Goal: Task Accomplishment & Management: Use online tool/utility

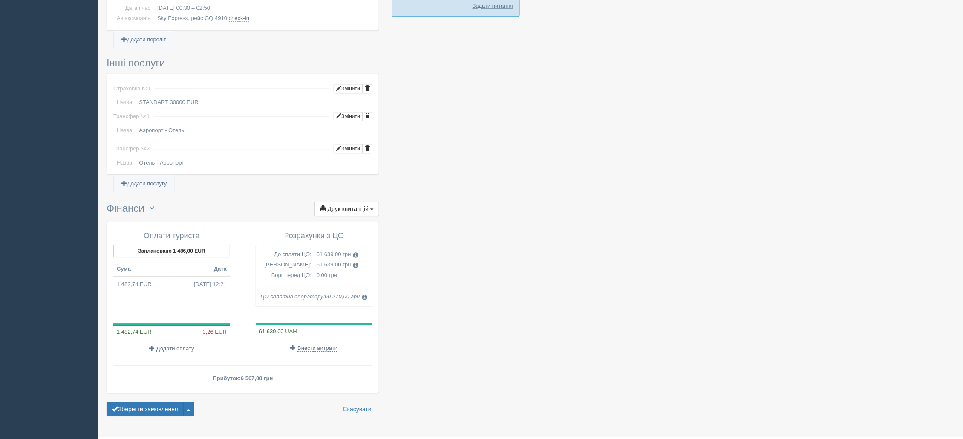
scroll to position [762, 0]
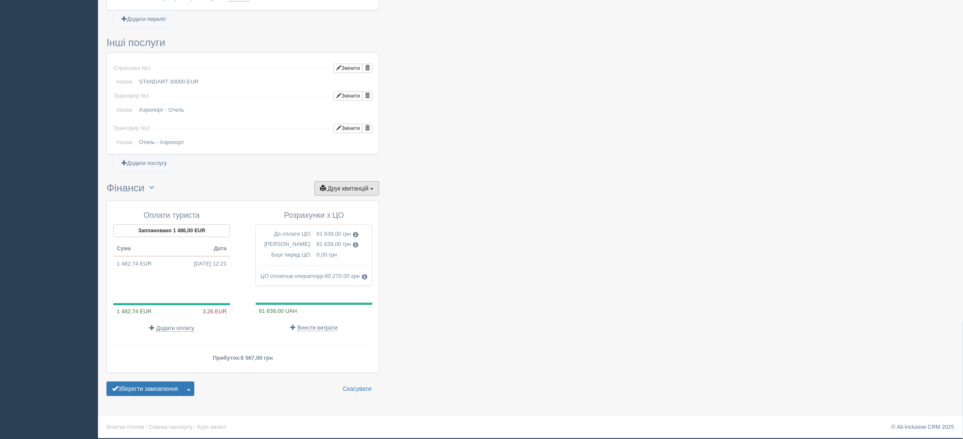
click at [363, 193] on button "Друк квитанцій Друк" at bounding box center [347, 188] width 65 height 14
click at [308, 304] on link "Рахунок від ЦО №1 від 13.09.2024" at bounding box center [313, 302] width 132 height 14
click at [368, 191] on span "Друк квитанцій" at bounding box center [348, 188] width 41 height 7
click at [303, 259] on link "Прибутковий ордер №1 від 11.09.2024 12:21" at bounding box center [313, 260] width 132 height 14
click at [346, 186] on span "Друк квитанцій" at bounding box center [348, 188] width 41 height 7
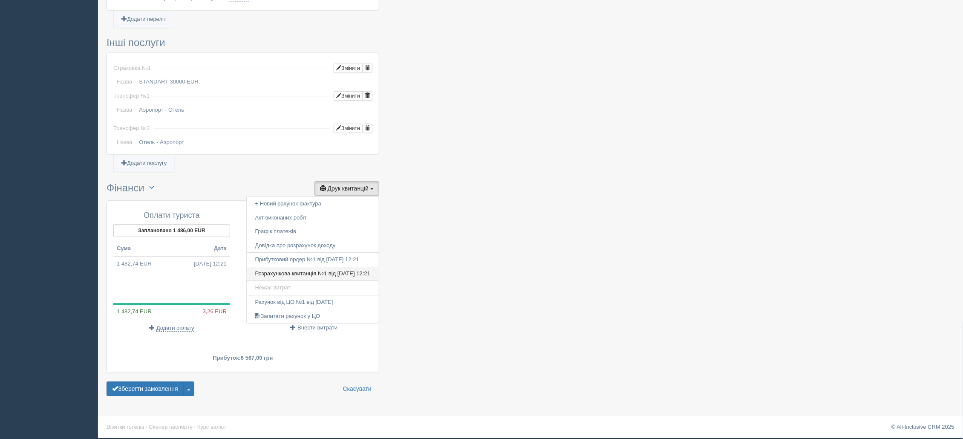
click at [323, 272] on link "Розрахункова квитанція №1 від 11.09.2024 12:21" at bounding box center [313, 274] width 132 height 14
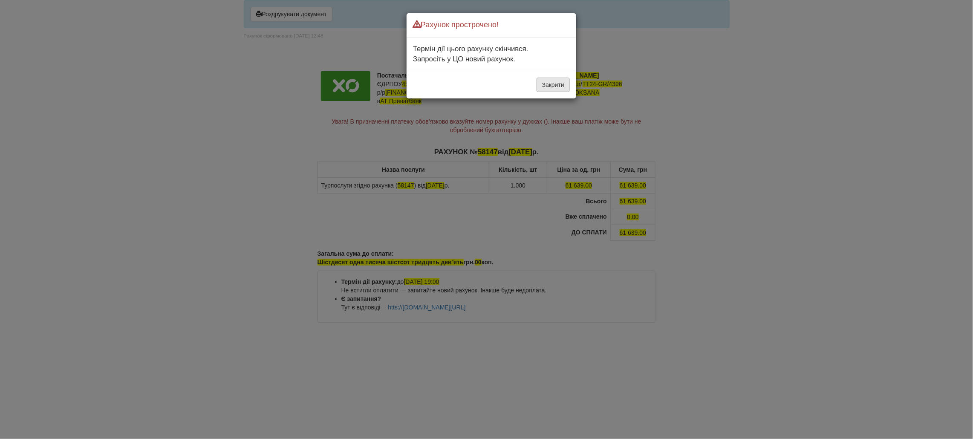
click at [546, 84] on button "Закрити" at bounding box center [553, 85] width 33 height 14
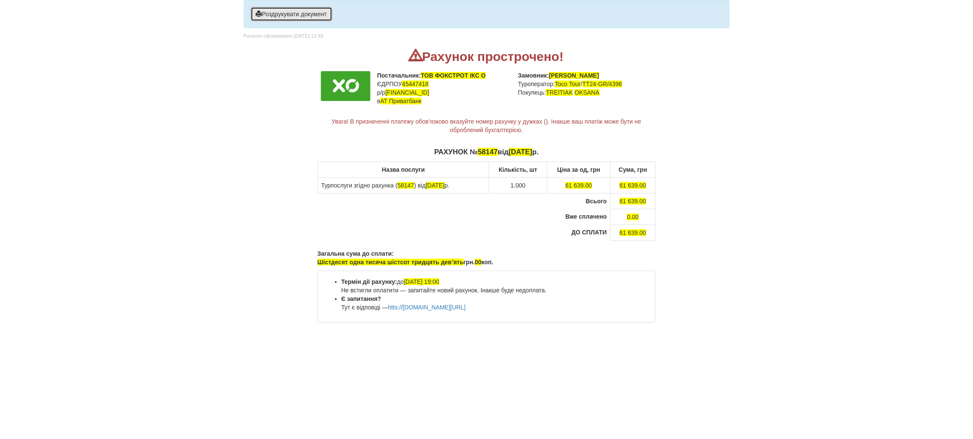
click at [290, 19] on button "Роздрукувати документ" at bounding box center [292, 14] width 82 height 14
click at [308, 15] on button "Роздрукувати документ" at bounding box center [292, 14] width 82 height 14
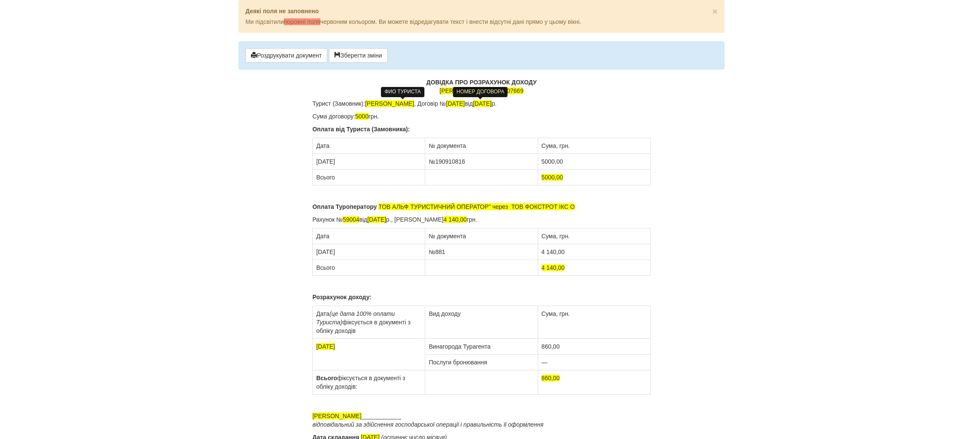
scroll to position [38, 0]
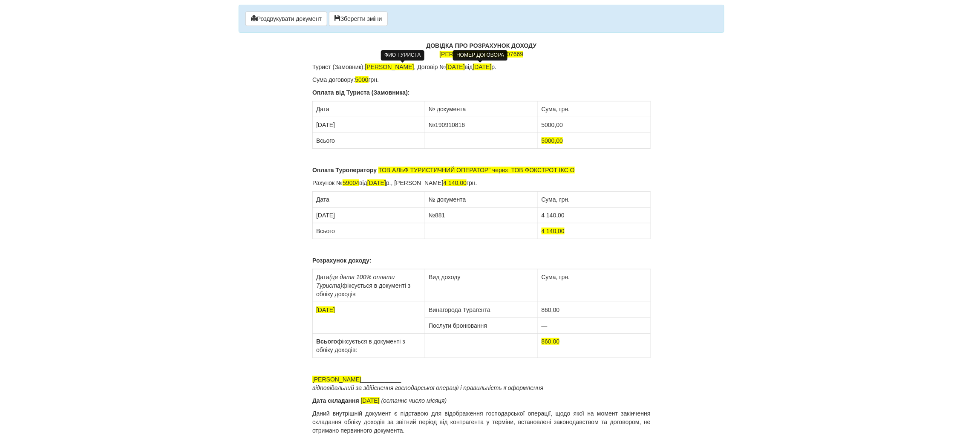
click at [570, 74] on div "ДОВІДКА ПРО РОЗРАХУНОК ДОХОДУ [PERSON_NAME] , 3078607669 Турист (Замовник): [PE…" at bounding box center [481, 237] width 338 height 393
drag, startPoint x: 450, startPoint y: 65, endPoint x: 368, endPoint y: 61, distance: 81.9
click at [368, 63] on p "Турист (Замовник): Чехутська Світлана Віталіївна , Договір № 20/09/24 від 20.09…" at bounding box center [481, 67] width 338 height 9
drag, startPoint x: 459, startPoint y: 65, endPoint x: 454, endPoint y: 66, distance: 5.6
click at [454, 66] on span "20/09/24" at bounding box center [455, 67] width 19 height 7
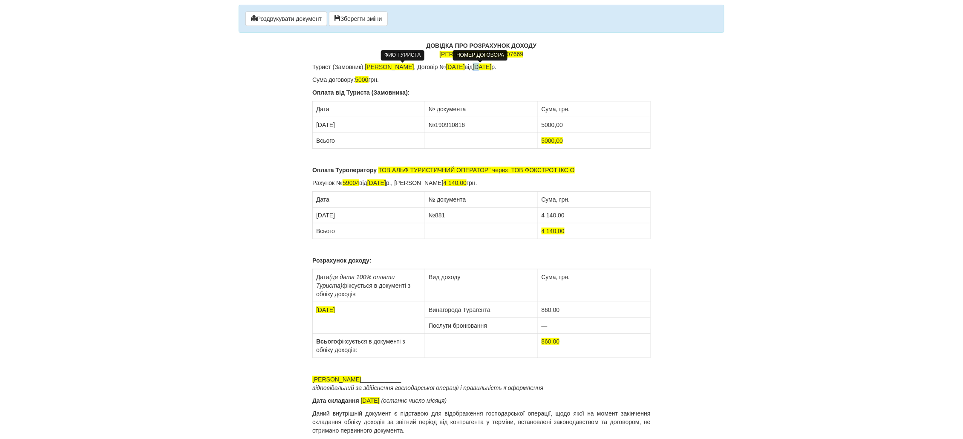
drag, startPoint x: 493, startPoint y: 64, endPoint x: 486, endPoint y: 65, distance: 6.5
click at [486, 65] on p "Турист (Замовник): TRETIAK MARYNA , Договір № 11/09/24 від 20.09.2024 р." at bounding box center [481, 67] width 338 height 9
drag, startPoint x: 370, startPoint y: 79, endPoint x: 357, endPoint y: 81, distance: 13.0
click at [357, 81] on p "Сума договору: 5000 грн." at bounding box center [481, 79] width 338 height 9
drag, startPoint x: 323, startPoint y: 125, endPoint x: 318, endPoint y: 124, distance: 5.1
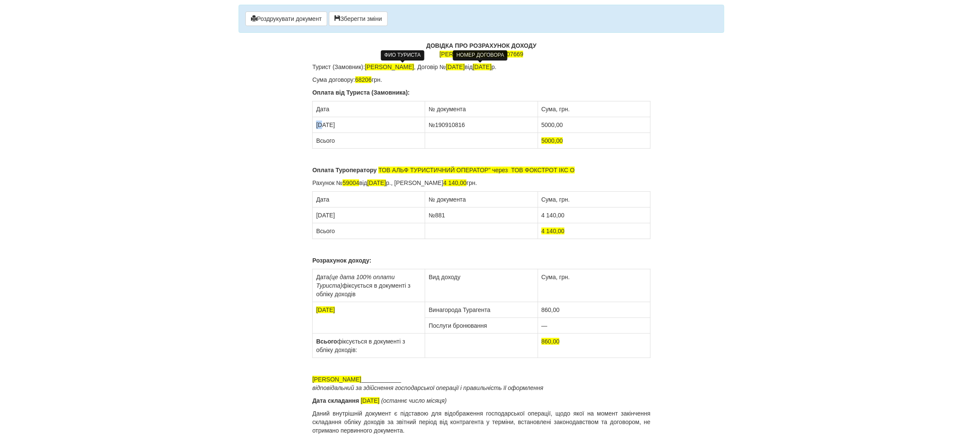
click at [318, 124] on td "20.09.2024" at bounding box center [369, 125] width 113 height 16
drag, startPoint x: 470, startPoint y: 122, endPoint x: 436, endPoint y: 124, distance: 34.2
click at [436, 124] on td "№190910816" at bounding box center [481, 125] width 113 height 16
drag, startPoint x: 566, startPoint y: 124, endPoint x: 540, endPoint y: 129, distance: 26.4
click at [540, 129] on td "5000,00" at bounding box center [594, 125] width 113 height 16
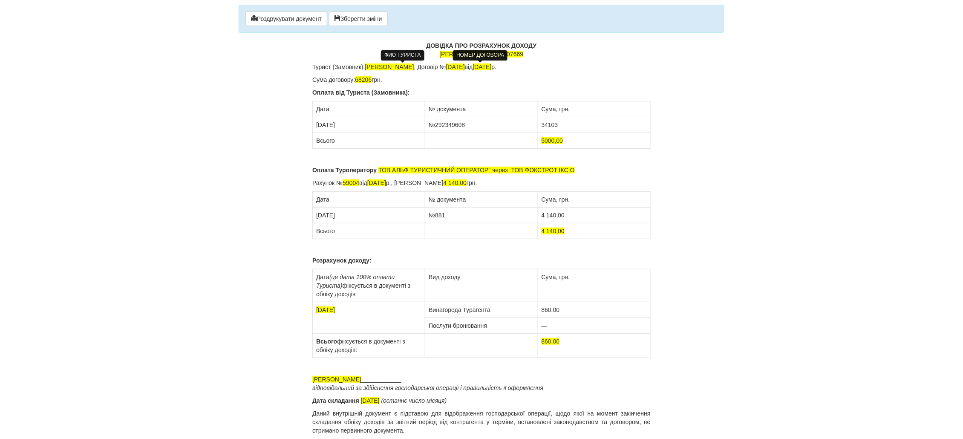
click at [549, 124] on td "34103" at bounding box center [594, 125] width 113 height 16
click at [562, 124] on td "34 103" at bounding box center [594, 125] width 113 height 16
click at [373, 124] on td "11.09.2024" at bounding box center [369, 125] width 113 height 16
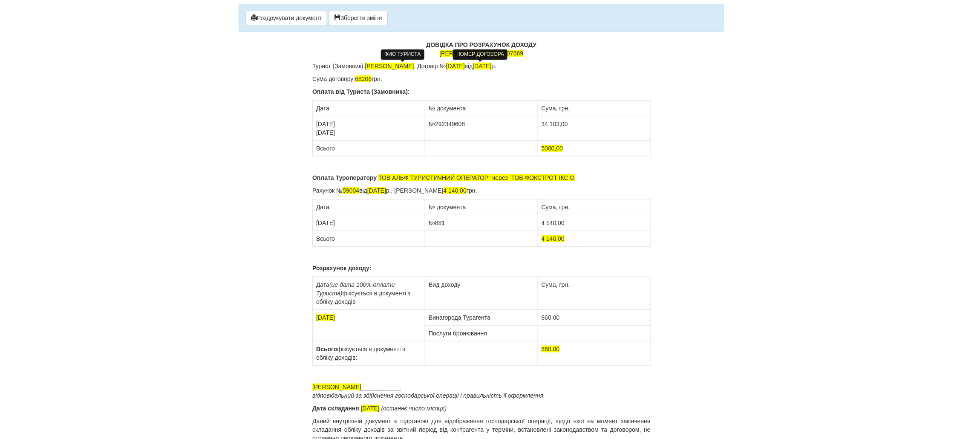
click at [433, 131] on td "№292349608" at bounding box center [481, 128] width 113 height 24
click at [473, 124] on td "№292349608" at bounding box center [481, 128] width 113 height 24
click at [568, 125] on td "34 103,00" at bounding box center [594, 128] width 113 height 24
drag, startPoint x: 571, startPoint y: 147, endPoint x: 541, endPoint y: 147, distance: 29.4
click at [541, 147] on td "5000,00" at bounding box center [594, 149] width 113 height 16
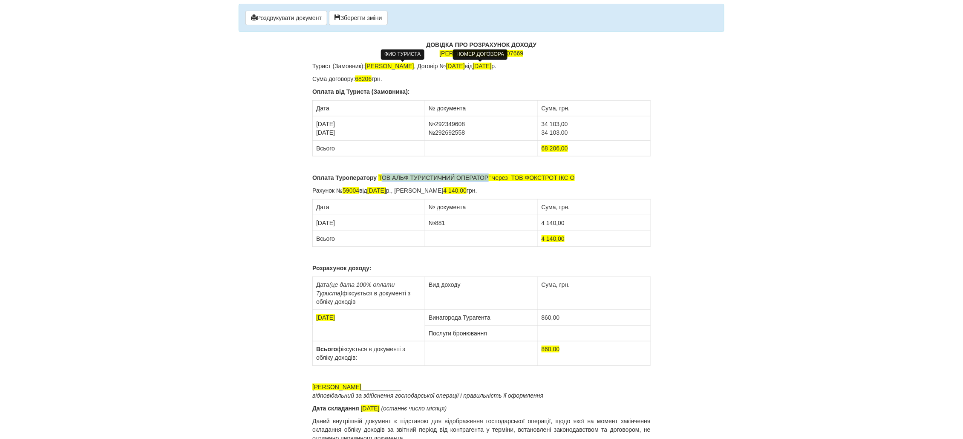
drag, startPoint x: 488, startPoint y: 176, endPoint x: 382, endPoint y: 181, distance: 105.8
click at [382, 181] on p "Оплата Туроператору ТОВ АЛЬФ ТУРИСТИЧНИЙ ОПЕРАТОР" через ТОВ ФОКСТРОТ ІКС О" at bounding box center [481, 177] width 338 height 9
click at [444, 181] on p "Оплата Туроператору ТОВ АЛЬФ ТУРИСТИЧНИЙ ОПЕРАТОР" через ТОВ ФОКСТРОТ ІКС О" at bounding box center [481, 177] width 338 height 9
drag, startPoint x: 488, startPoint y: 178, endPoint x: 381, endPoint y: 182, distance: 106.2
click at [381, 182] on p "Оплата Туроператору ТОВ АЛЬФ ТУРИСТИЧНИЙ ОПЕРАТОР" через ТОВ ФОКСТРОТ ІКС О" at bounding box center [481, 177] width 338 height 9
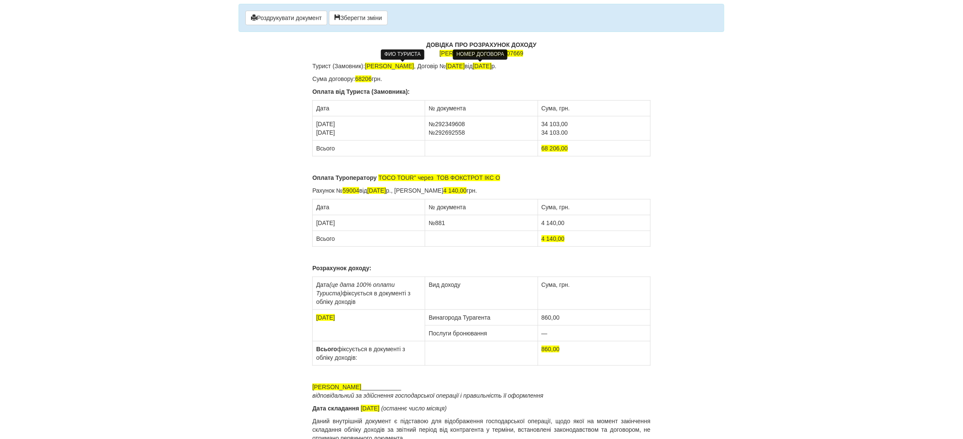
click at [416, 175] on span "ТOCO TOUR" через ТОВ ФОКСТРОТ ІКС О" at bounding box center [439, 177] width 122 height 7
drag, startPoint x: 361, startPoint y: 191, endPoint x: 345, endPoint y: 191, distance: 16.6
click at [345, 191] on p "Рахунок № 59004 від 20.09.2024 р., Сума рахунка 4 140,00 грн." at bounding box center [481, 190] width 338 height 9
drag, startPoint x: 379, startPoint y: 190, endPoint x: 374, endPoint y: 191, distance: 5.2
click at [374, 191] on span "20.09.2024" at bounding box center [376, 190] width 19 height 7
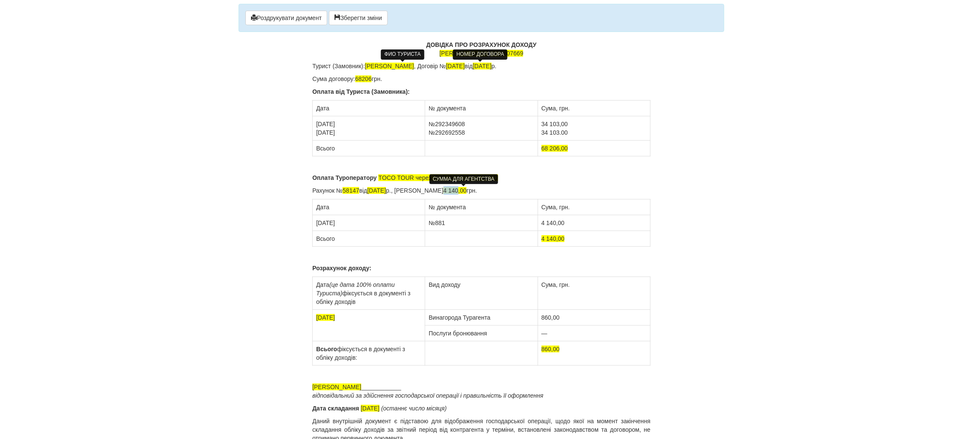
drag, startPoint x: 467, startPoint y: 188, endPoint x: 452, endPoint y: 191, distance: 15.5
click at [452, 191] on span "4 140,00" at bounding box center [455, 190] width 23 height 7
drag, startPoint x: 323, startPoint y: 222, endPoint x: 318, endPoint y: 224, distance: 5.5
click at [318, 224] on td "23.09.2024" at bounding box center [369, 223] width 113 height 16
drag, startPoint x: 445, startPoint y: 225, endPoint x: 435, endPoint y: 225, distance: 9.4
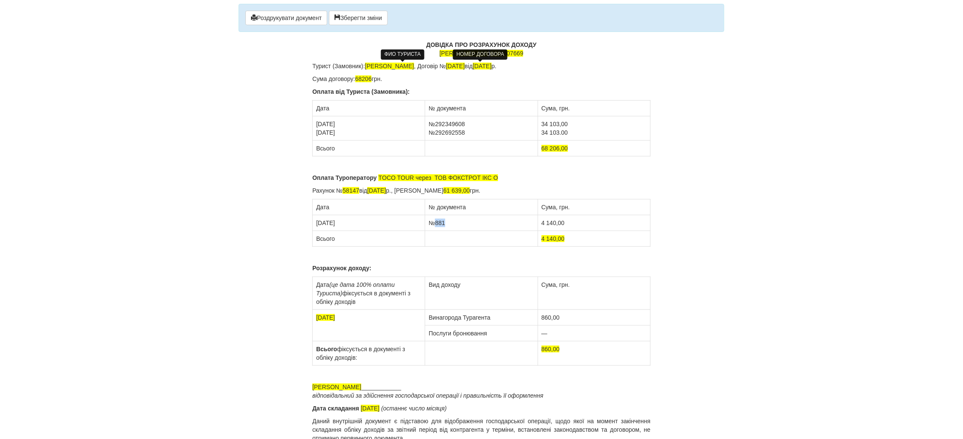
click at [435, 225] on td "№881" at bounding box center [481, 223] width 113 height 16
drag, startPoint x: 555, startPoint y: 224, endPoint x: 540, endPoint y: 228, distance: 15.7
click at [540, 228] on td "4 140,00" at bounding box center [594, 223] width 113 height 16
drag, startPoint x: 556, startPoint y: 240, endPoint x: 543, endPoint y: 240, distance: 13.6
click at [543, 240] on span "4 140,00" at bounding box center [553, 238] width 23 height 7
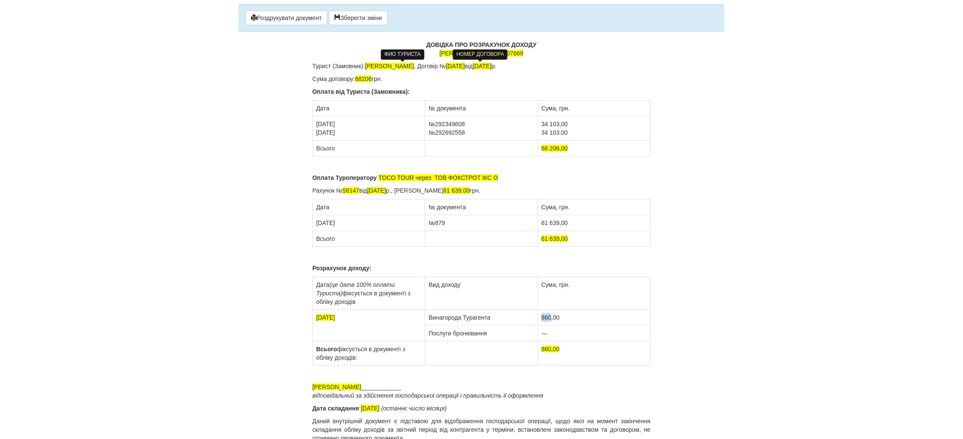
drag, startPoint x: 551, startPoint y: 317, endPoint x: 542, endPoint y: 319, distance: 9.2
click at [542, 319] on td "860,00" at bounding box center [594, 318] width 113 height 16
drag, startPoint x: 551, startPoint y: 349, endPoint x: 541, endPoint y: 351, distance: 10.0
click at [542, 351] on span "860,00" at bounding box center [551, 349] width 18 height 7
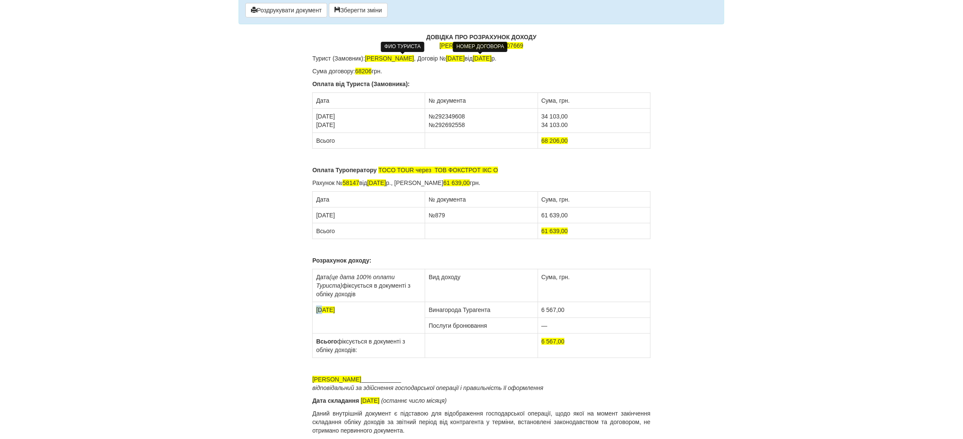
drag, startPoint x: 322, startPoint y: 308, endPoint x: 316, endPoint y: 309, distance: 6.1
click at [316, 309] on td "20.09.2024" at bounding box center [369, 318] width 113 height 32
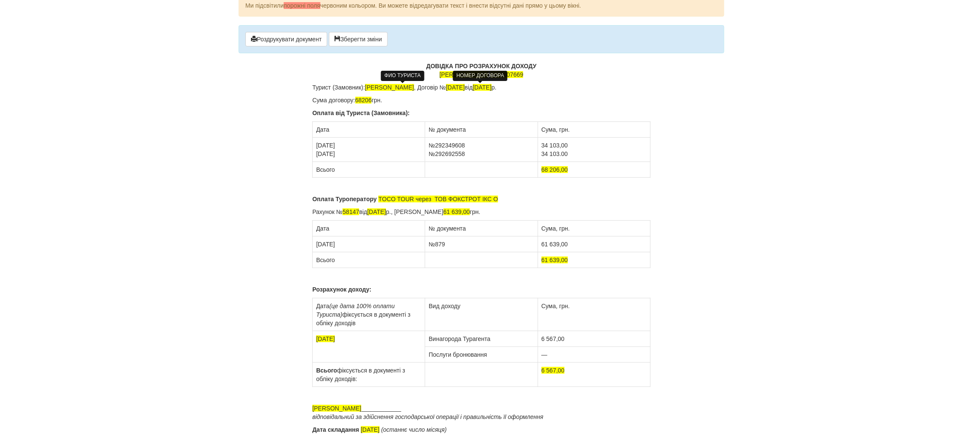
scroll to position [0, 0]
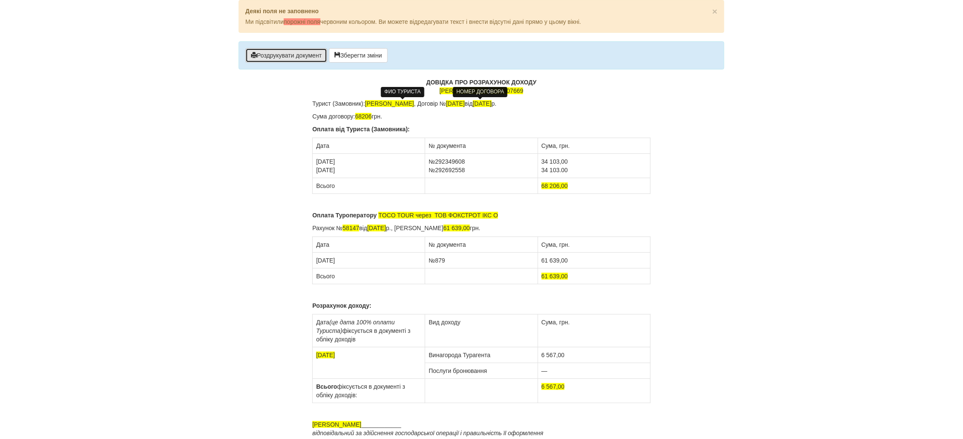
click at [300, 53] on button "Роздрукувати документ" at bounding box center [286, 55] width 82 height 14
click at [286, 52] on button "Роздрукувати документ" at bounding box center [286, 55] width 82 height 14
click at [424, 122] on div "ДОВІДКА ПРО РОЗРАХУНОК ДОХОДУ ФОП Сосновська Інна Ігорівна , 3078607669 Турист …" at bounding box center [481, 279] width 338 height 402
drag, startPoint x: 418, startPoint y: 103, endPoint x: 366, endPoint y: 104, distance: 52.0
click at [366, 104] on p "Турист (Замовник): TRETIAK MARYNA , Договір № 11/09/24 від 11.09.2024 р." at bounding box center [481, 103] width 338 height 9
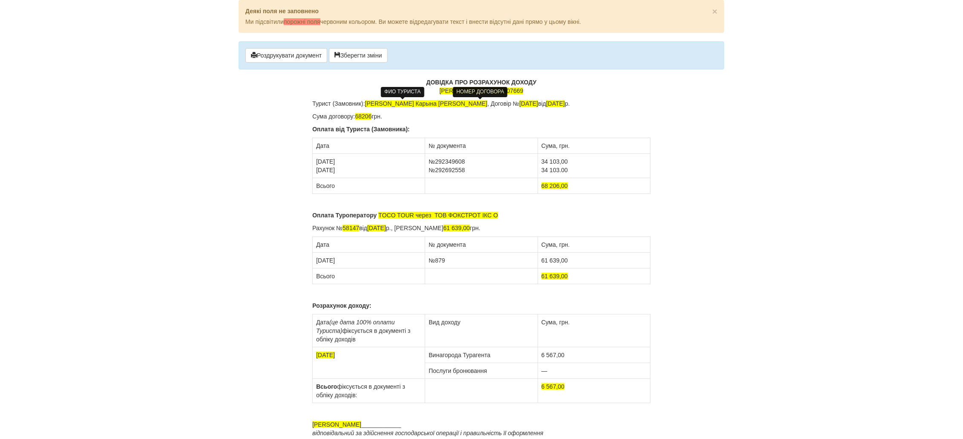
click at [411, 102] on span "Бардадим Карына Миколаъвна" at bounding box center [426, 103] width 122 height 7
click at [465, 101] on span "11/09/24" at bounding box center [455, 103] width 19 height 7
drag, startPoint x: 525, startPoint y: 102, endPoint x: 519, endPoint y: 104, distance: 6.7
click at [498, 104] on span "11.09.2024" at bounding box center [488, 103] width 19 height 7
drag, startPoint x: 372, startPoint y: 116, endPoint x: 357, endPoint y: 116, distance: 15.3
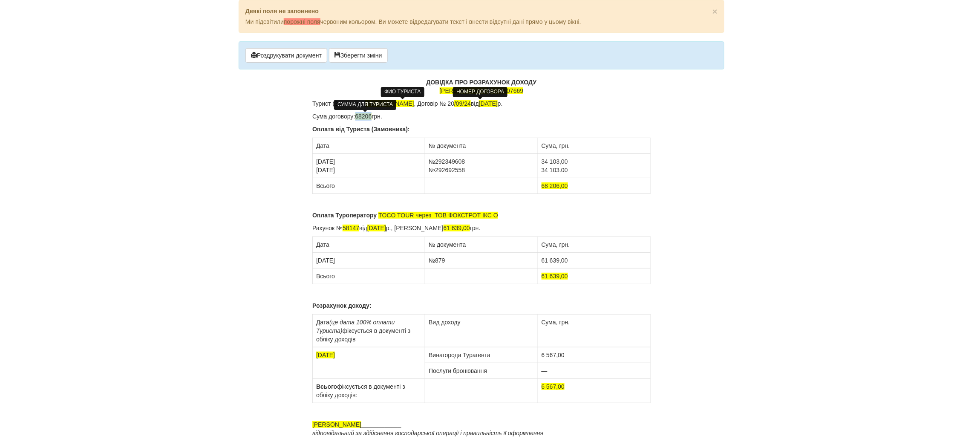
click at [357, 116] on span "68206" at bounding box center [363, 116] width 17 height 7
click at [364, 116] on span "21000" at bounding box center [363, 116] width 17 height 7
drag, startPoint x: 347, startPoint y: 168, endPoint x: 314, endPoint y: 168, distance: 33.7
click at [314, 168] on td "11.09.2024 13.09.2024" at bounding box center [369, 166] width 113 height 24
drag, startPoint x: 471, startPoint y: 170, endPoint x: 424, endPoint y: 172, distance: 47.4
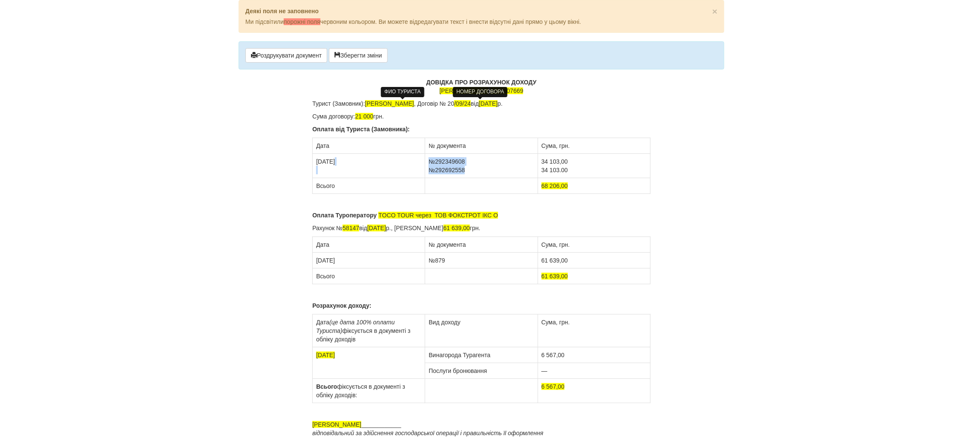
click at [424, 172] on tr "11.09.2024 №292349608 №292692558 34 103,00 34 103.00" at bounding box center [482, 166] width 338 height 24
click at [471, 168] on td "№292349608 №292692558" at bounding box center [481, 166] width 113 height 24
drag, startPoint x: 475, startPoint y: 168, endPoint x: 426, endPoint y: 170, distance: 49.0
click at [426, 170] on td "№292349608 №292692558" at bounding box center [481, 166] width 113 height 24
drag, startPoint x: 569, startPoint y: 169, endPoint x: 543, endPoint y: 171, distance: 25.7
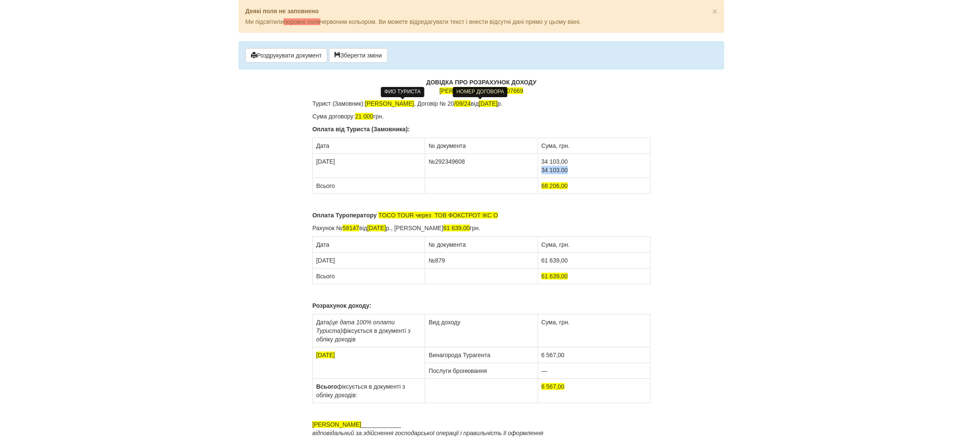
click at [543, 171] on td "34 103,00 34 103.00" at bounding box center [594, 166] width 113 height 24
drag, startPoint x: 559, startPoint y: 161, endPoint x: 543, endPoint y: 162, distance: 16.2
click at [543, 162] on td "34 103,00" at bounding box center [594, 166] width 113 height 24
drag, startPoint x: 559, startPoint y: 184, endPoint x: 542, endPoint y: 187, distance: 17.2
click at [542, 187] on span "68 206,00" at bounding box center [555, 185] width 26 height 7
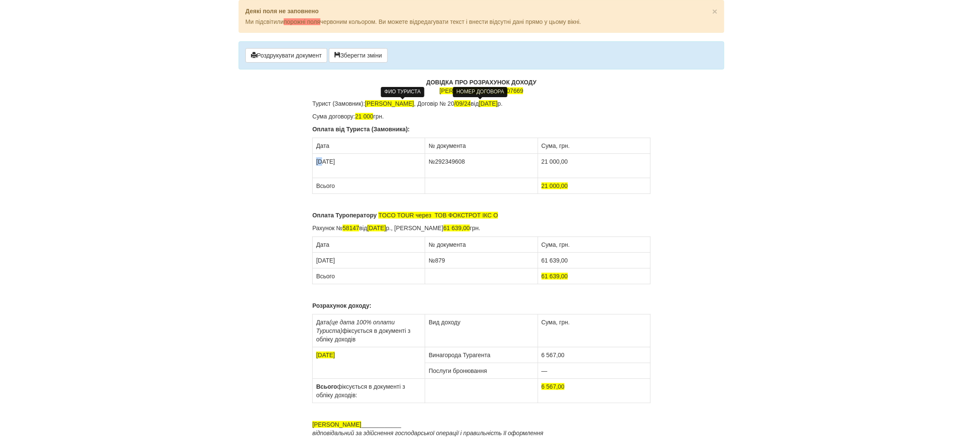
drag, startPoint x: 321, startPoint y: 163, endPoint x: 317, endPoint y: 163, distance: 4.7
click at [317, 163] on td "11.09.2024" at bounding box center [369, 166] width 113 height 24
drag, startPoint x: 467, startPoint y: 162, endPoint x: 436, endPoint y: 163, distance: 30.7
click at [436, 163] on td "№292349608" at bounding box center [481, 166] width 113 height 24
click at [337, 214] on b "Оплата Туроператору" at bounding box center [344, 215] width 64 height 7
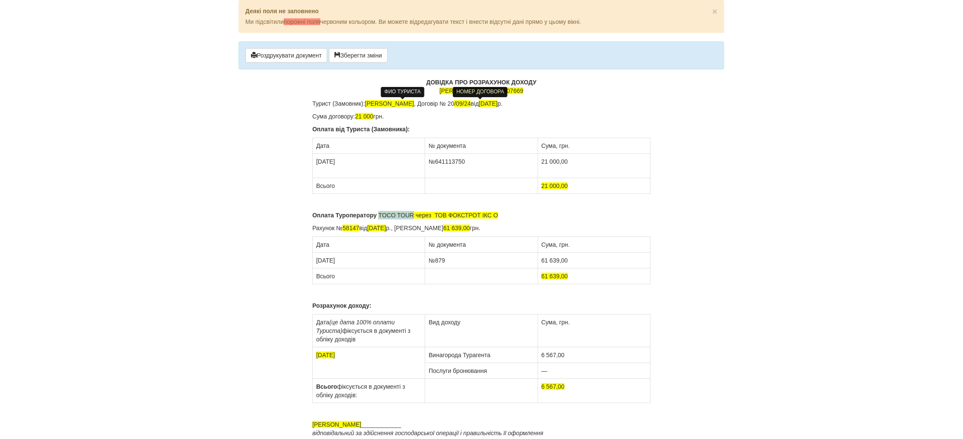
drag, startPoint x: 413, startPoint y: 215, endPoint x: 379, endPoint y: 214, distance: 34.1
click at [379, 214] on span "ТOCO TOUR через ТОВ ФОКСТРОТ ІКС О" at bounding box center [438, 215] width 120 height 7
click at [418, 214] on span "ТOCO TOUR через ТОВ ФОКСТРОТ ІКС О" at bounding box center [438, 215] width 120 height 7
drag, startPoint x: 497, startPoint y: 213, endPoint x: 380, endPoint y: 214, distance: 117.2
click at [380, 214] on span "ТOCO TOUR через ТОВ ФОКСТРОТ ІКС О" at bounding box center [438, 215] width 120 height 7
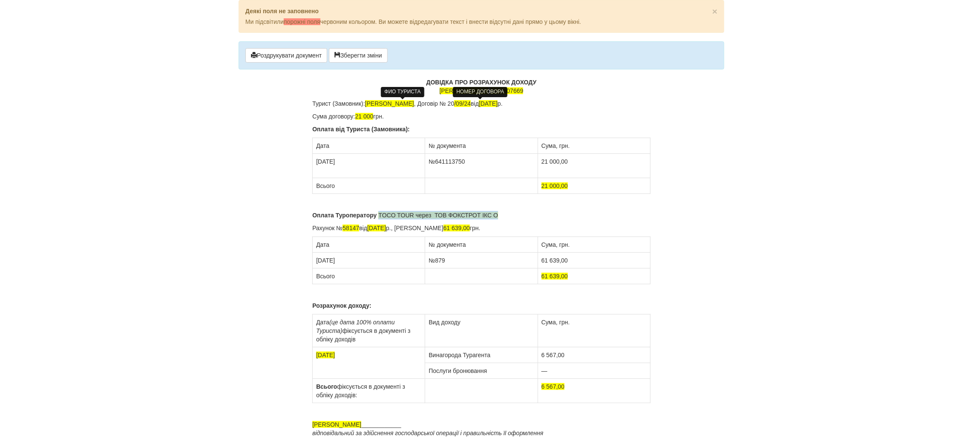
click at [380, 217] on span "ТOCO TOUR через ТОВ ФОКСТРОТ ІКС О" at bounding box center [438, 215] width 120 height 7
drag, startPoint x: 414, startPoint y: 216, endPoint x: 381, endPoint y: 219, distance: 32.5
click at [381, 219] on span "ТOCO TOUR через ТОВ ФОКСТРОТ ІКС О" at bounding box center [438, 215] width 120 height 7
click at [484, 211] on p "Оплата Туроператору ТUI PL через ТОВ ФОКСТРОТ ІКС О" at bounding box center [481, 215] width 338 height 9
drag, startPoint x: 322, startPoint y: 260, endPoint x: 316, endPoint y: 260, distance: 5.6
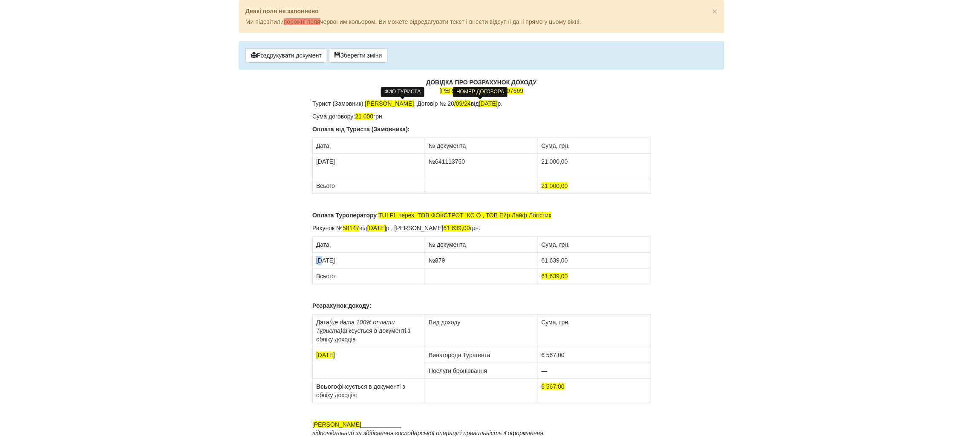
click at [316, 260] on td "13.09.2024" at bounding box center [369, 261] width 113 height 16
drag, startPoint x: 447, startPoint y: 262, endPoint x: 440, endPoint y: 263, distance: 6.5
click at [440, 263] on td "№879" at bounding box center [481, 261] width 113 height 16
drag, startPoint x: 560, startPoint y: 261, endPoint x: 543, endPoint y: 261, distance: 17.9
click at [543, 261] on td "61 639,00" at bounding box center [594, 261] width 113 height 16
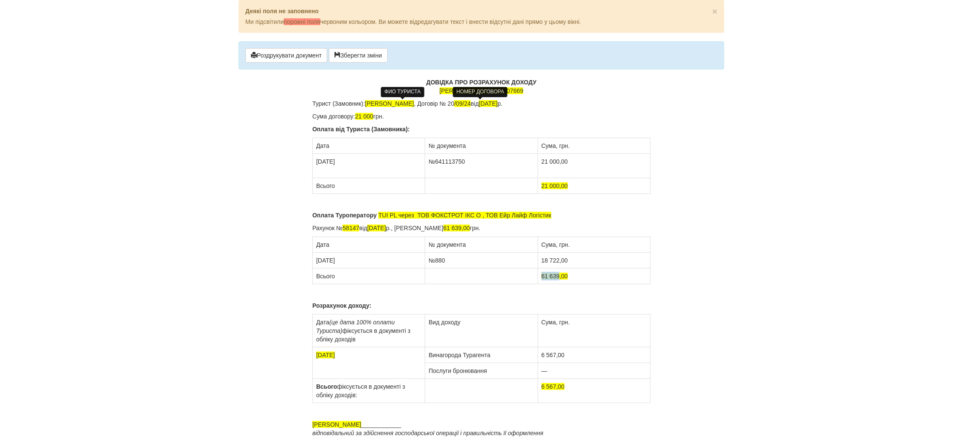
drag, startPoint x: 560, startPoint y: 276, endPoint x: 541, endPoint y: 277, distance: 18.8
click at [541, 277] on td "61 639,00" at bounding box center [594, 277] width 113 height 16
drag, startPoint x: 361, startPoint y: 224, endPoint x: 345, endPoint y: 229, distance: 17.5
click at [345, 229] on div "ДОВІДКА ПРО РОЗРАХУНОК ДОХОДУ ФОП Сосновська Інна Ігорівна , 3078607669 Турист …" at bounding box center [481, 279] width 338 height 402
drag, startPoint x: 378, startPoint y: 227, endPoint x: 373, endPoint y: 228, distance: 4.7
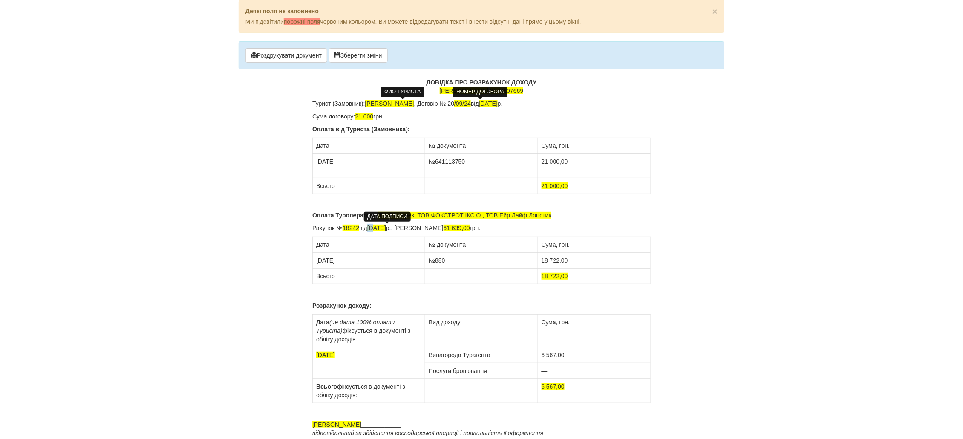
click at [373, 228] on span "13.09.2024" at bounding box center [376, 228] width 19 height 7
drag, startPoint x: 470, startPoint y: 228, endPoint x: 453, endPoint y: 229, distance: 16.6
click at [453, 229] on span "61 639,00" at bounding box center [457, 228] width 26 height 7
drag, startPoint x: 496, startPoint y: 231, endPoint x: 314, endPoint y: 228, distance: 182.0
click at [314, 228] on p "Рахунок № 18242 від 21.09.2024 р., Сума рахунка 18 722,00 грн." at bounding box center [481, 228] width 338 height 9
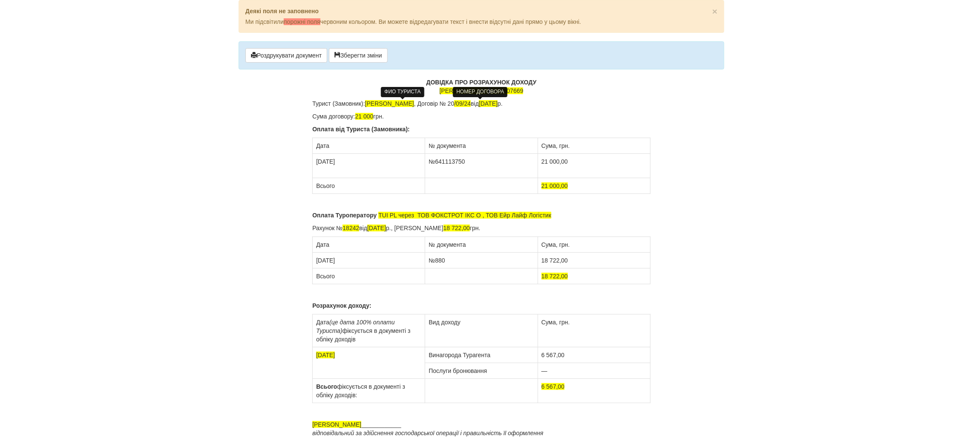
copy p "Рахунок № 18242 від 21.09.2024 р., Сума рахунка 18 722,00 грн."
click at [496, 228] on p "Рахунок № 18242 від 21.09.2024 р., Сума рахунка 18 722,00 грн." at bounding box center [481, 228] width 338 height 9
click at [493, 228] on p "Рахунок № 18242 від 21.09.2024 р., Сума рахунка 18 722,00 грн." at bounding box center [481, 228] width 338 height 9
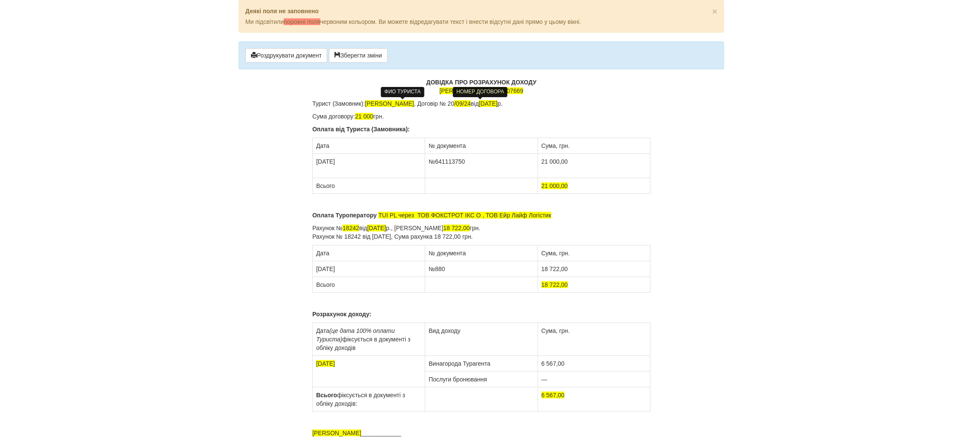
click at [321, 238] on p "Рахунок № 18242 від 21.09.2024 р., Сума рахунка 18 722,00 грн. Рахунок № 18242 …" at bounding box center [481, 232] width 338 height 17
drag, startPoint x: 361, startPoint y: 237, endPoint x: 346, endPoint y: 238, distance: 15.4
click at [346, 238] on p "Рахунок № 18242 від 21.09.2024 р., Сума рахунка 18 722,00 грн. Рахунок № 18242 …" at bounding box center [481, 232] width 338 height 17
drag, startPoint x: 474, startPoint y: 239, endPoint x: 457, endPoint y: 240, distance: 16.7
click at [457, 240] on p "Рахунок № 18242 від 21.09.2024 р., Сума рахунка 18 722,00 грн. Рахунок № С90431…" at bounding box center [481, 232] width 338 height 17
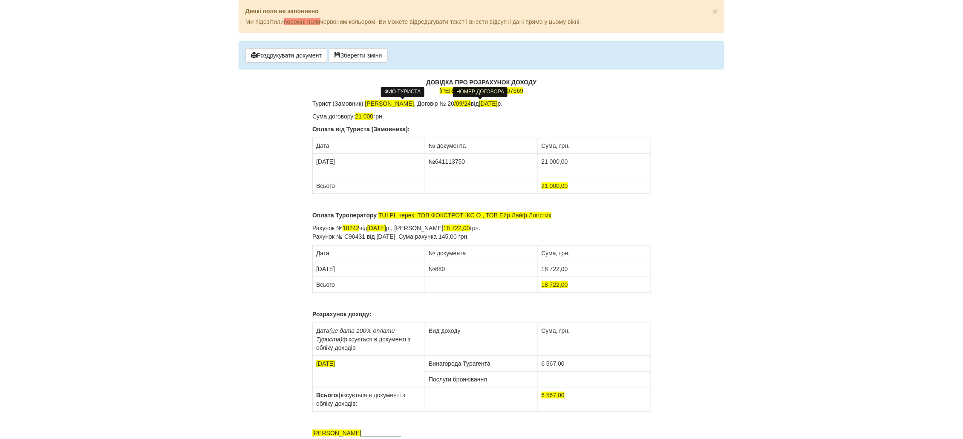
drag, startPoint x: 474, startPoint y: 235, endPoint x: 469, endPoint y: 237, distance: 5.1
click at [469, 237] on p "Рахунок № 18242 від 21.09.2024 р., Сума рахунка 18 722,00 грн. Рахунок № С90431…" at bounding box center [481, 232] width 338 height 17
click at [349, 270] on td "21.09.2024" at bounding box center [369, 269] width 113 height 16
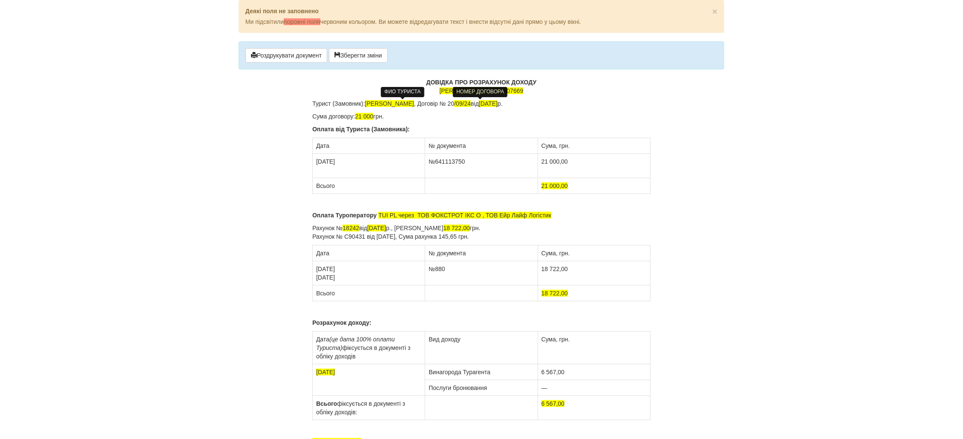
click at [448, 266] on td "№880" at bounding box center [481, 273] width 113 height 24
click at [544, 279] on td "18 722,00" at bounding box center [594, 273] width 113 height 24
click at [567, 268] on td "18 722,00" at bounding box center [594, 273] width 113 height 24
drag, startPoint x: 558, startPoint y: 293, endPoint x: 551, endPoint y: 295, distance: 7.4
click at [551, 295] on span "18 722,00" at bounding box center [555, 293] width 26 height 7
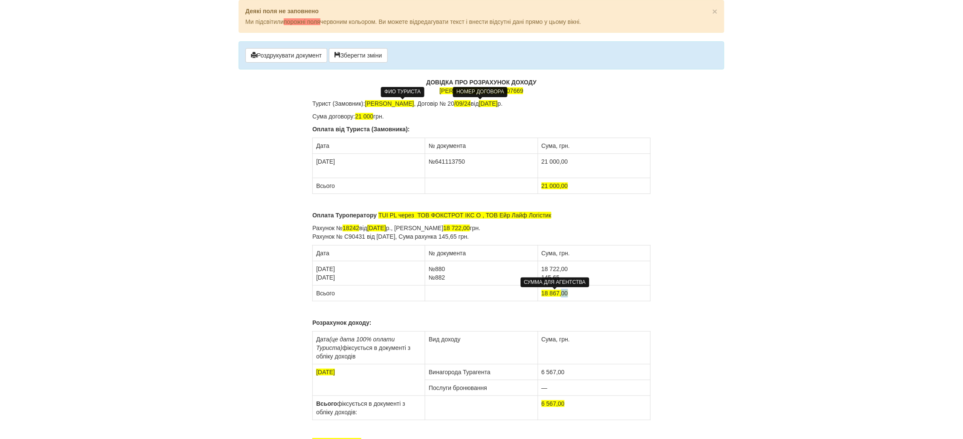
drag, startPoint x: 567, startPoint y: 292, endPoint x: 562, endPoint y: 294, distance: 5.0
click at [562, 294] on span "18 867,00" at bounding box center [555, 293] width 26 height 7
drag, startPoint x: 556, startPoint y: 375, endPoint x: 541, endPoint y: 376, distance: 14.5
click at [541, 376] on td "6 567,00" at bounding box center [594, 372] width 113 height 16
drag, startPoint x: 566, startPoint y: 371, endPoint x: 559, endPoint y: 375, distance: 8.4
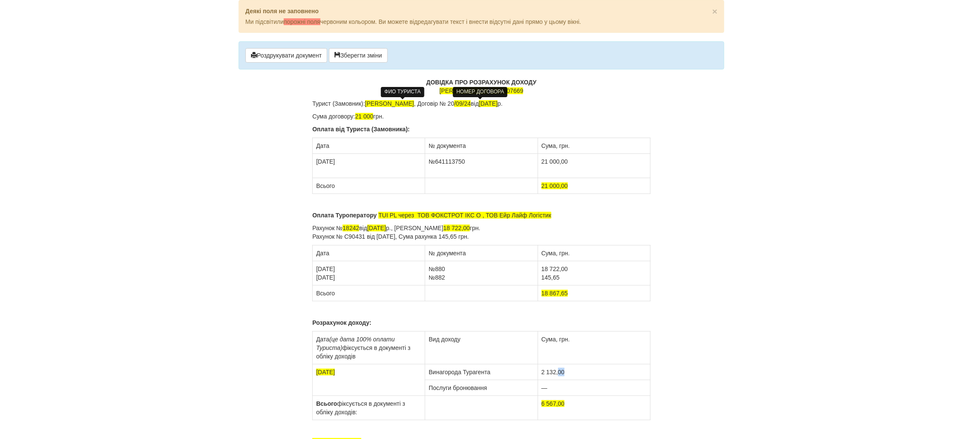
click at [559, 375] on td "2 132,00" at bounding box center [594, 372] width 113 height 16
drag, startPoint x: 566, startPoint y: 404, endPoint x: 559, endPoint y: 407, distance: 7.8
click at [559, 407] on td "6 567,00" at bounding box center [594, 408] width 113 height 24
drag, startPoint x: 555, startPoint y: 404, endPoint x: 540, endPoint y: 407, distance: 14.4
click at [540, 407] on td "6 567,35" at bounding box center [594, 408] width 113 height 24
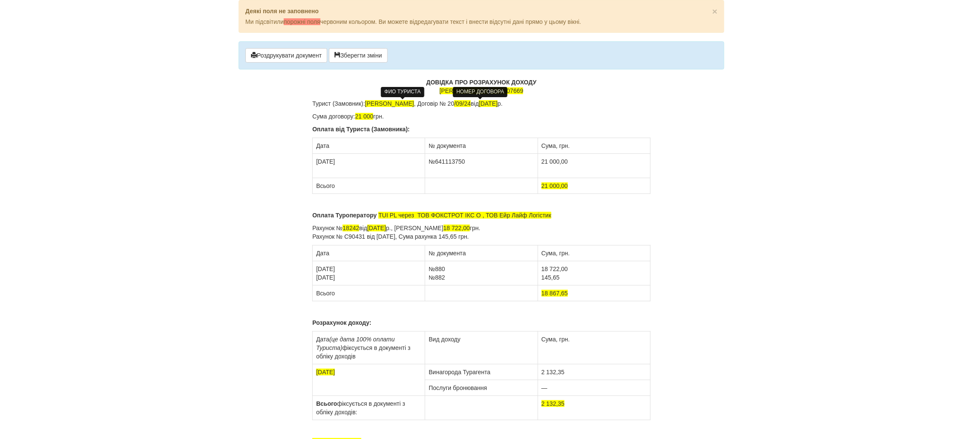
click at [797, 234] on body "× Деякі поля не заповнено Ми підсвітили порожні поля червоним кольором. Ви може…" at bounding box center [481, 219] width 963 height 439
drag, startPoint x: 482, startPoint y: 216, endPoint x: 433, endPoint y: 215, distance: 49.0
click at [433, 215] on span "ТUI PL через ТОВ ФОКСТРОТ ІКС О , ТОВ Ейр Лайф Логістик" at bounding box center [464, 215] width 173 height 7
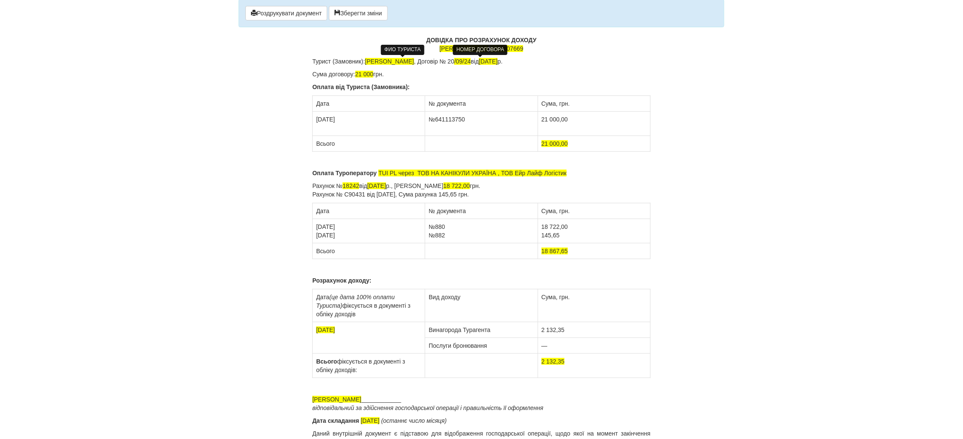
scroll to position [63, 0]
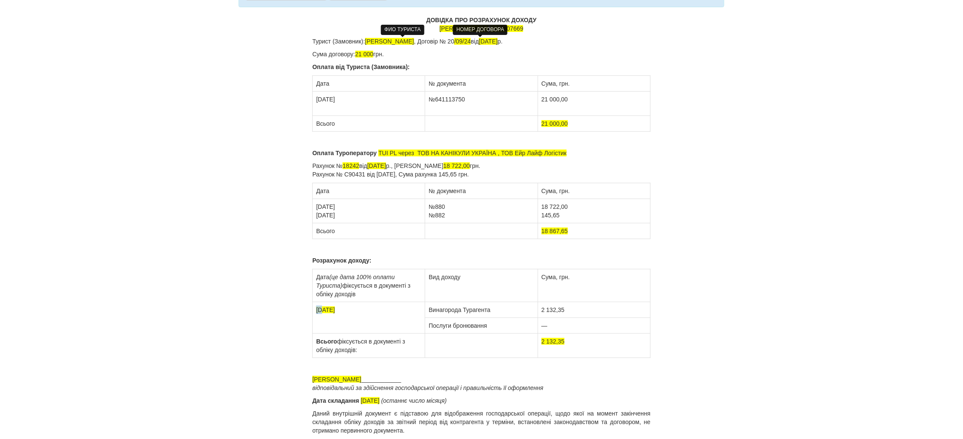
drag, startPoint x: 323, startPoint y: 311, endPoint x: 316, endPoint y: 312, distance: 7.3
click at [316, 312] on td "13.09.2024" at bounding box center [369, 318] width 113 height 32
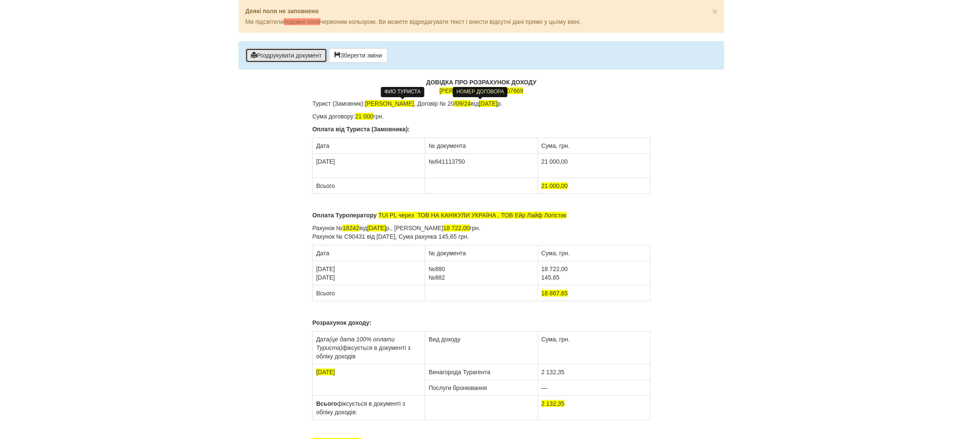
click at [280, 60] on button "Роздрукувати документ" at bounding box center [286, 55] width 82 height 14
click at [288, 56] on button "Роздрукувати документ" at bounding box center [286, 55] width 82 height 14
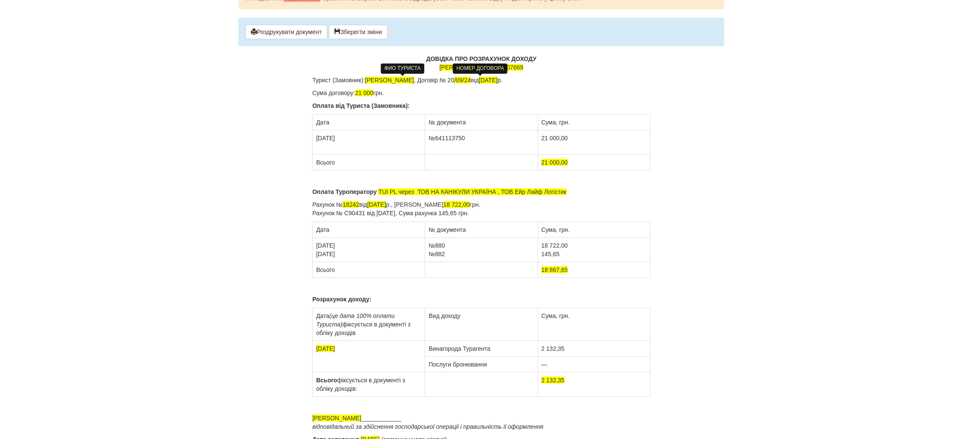
scroll to position [63, 0]
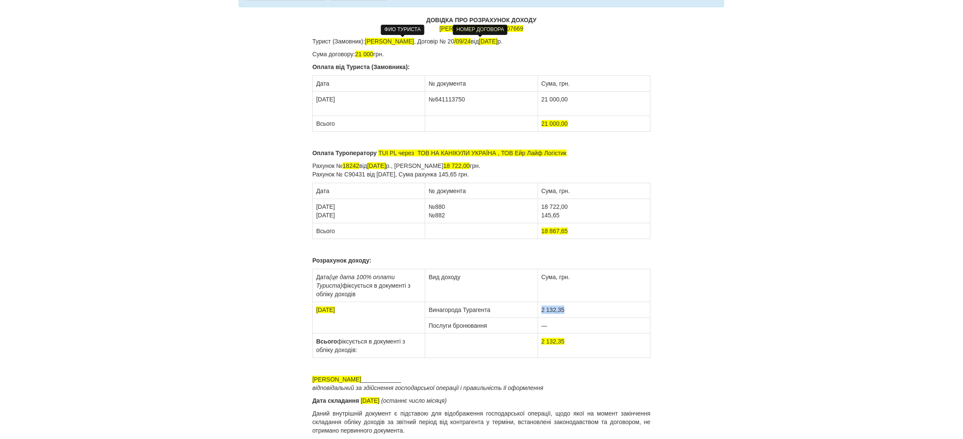
drag, startPoint x: 567, startPoint y: 310, endPoint x: 540, endPoint y: 313, distance: 27.4
click at [540, 313] on td "2 132,35" at bounding box center [594, 310] width 113 height 16
copy td "2 132,35"
drag, startPoint x: 553, startPoint y: 326, endPoint x: 543, endPoint y: 327, distance: 10.2
click at [543, 327] on td "—" at bounding box center [594, 326] width 113 height 16
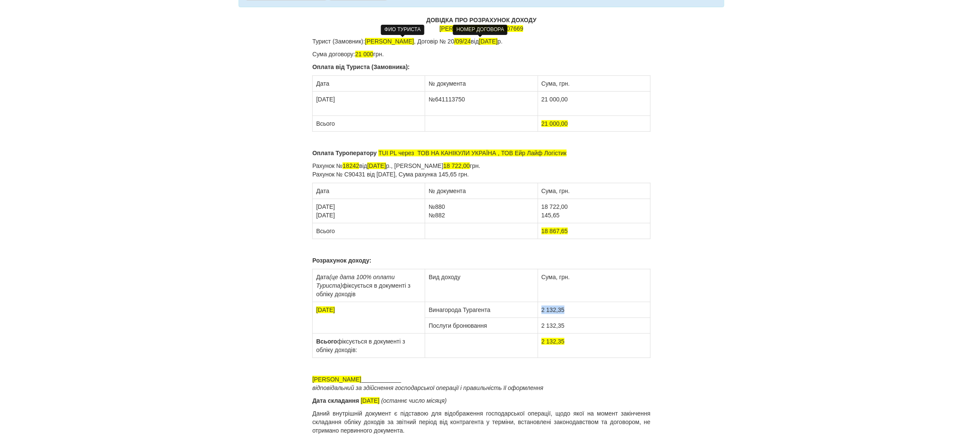
drag, startPoint x: 571, startPoint y: 309, endPoint x: 543, endPoint y: 313, distance: 28.9
click at [543, 313] on td "2 132,35" at bounding box center [594, 310] width 113 height 16
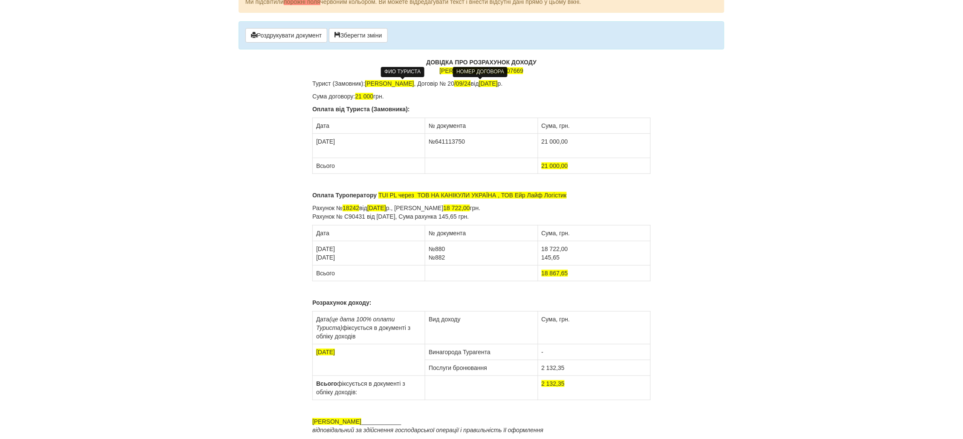
scroll to position [0, 0]
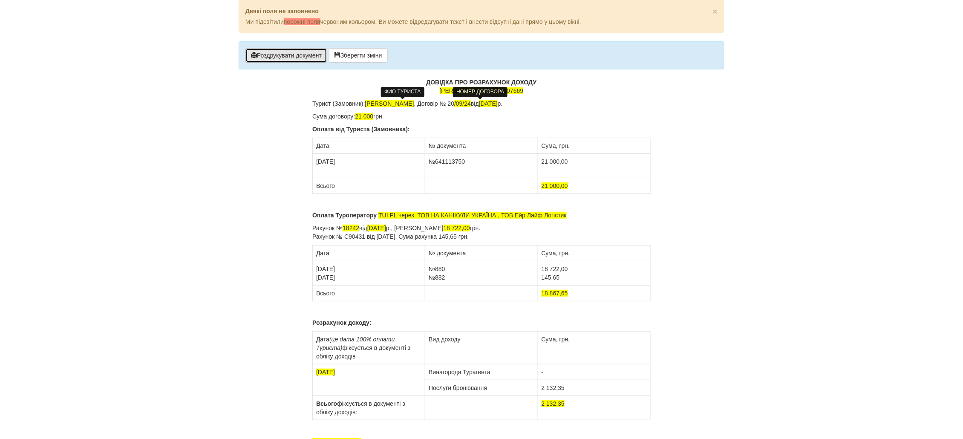
click at [278, 56] on button "Роздрукувати документ" at bounding box center [286, 55] width 82 height 14
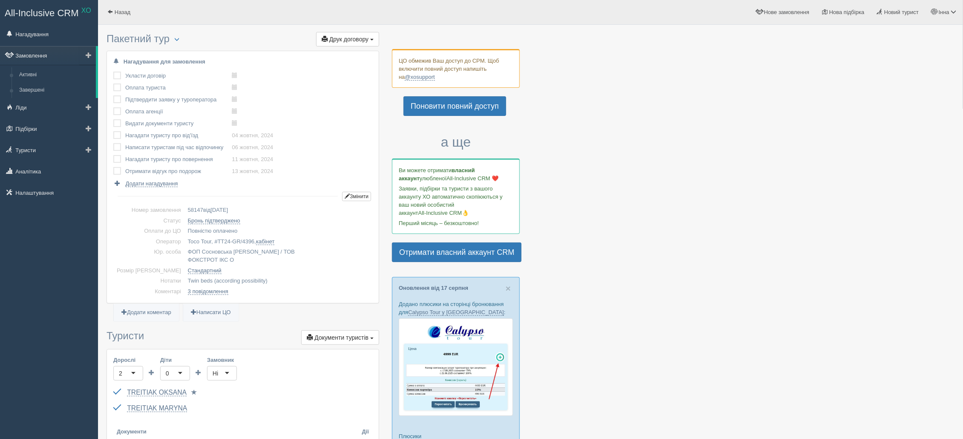
click at [43, 59] on link "Замовлення" at bounding box center [48, 55] width 96 height 19
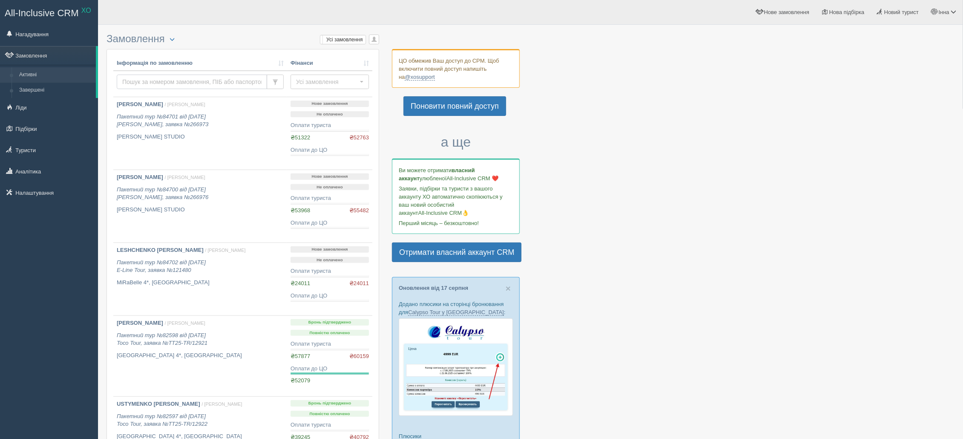
click at [139, 82] on input "text" at bounding box center [192, 82] width 150 height 14
type input "57020"
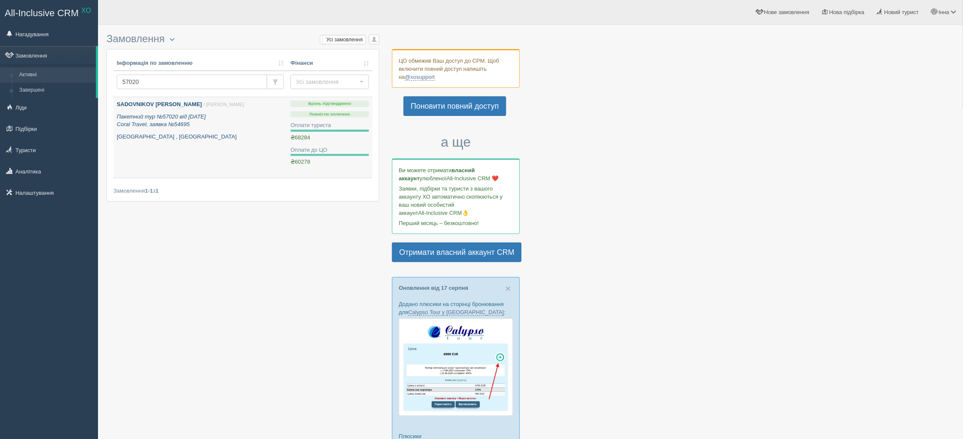
click at [137, 101] on p "SADOVNIKOV VADYM / Інна С." at bounding box center [200, 105] width 167 height 8
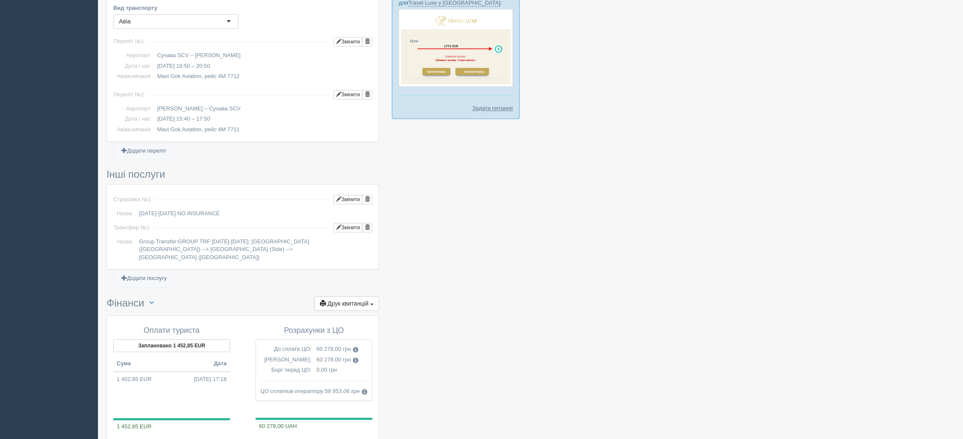
scroll to position [703, 0]
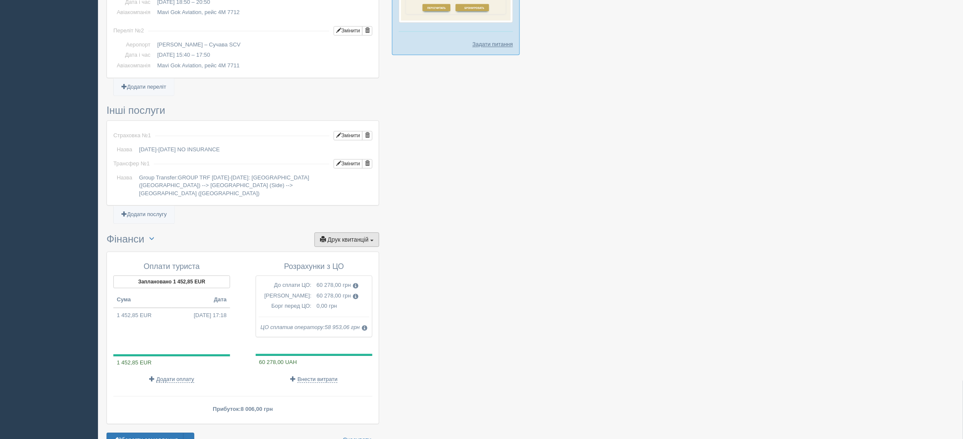
click at [349, 232] on button "Друк квитанцій Друк" at bounding box center [347, 239] width 65 height 14
click at [322, 350] on link "Рахунок від ЦО №1 від 04.09.2024" at bounding box center [313, 354] width 132 height 14
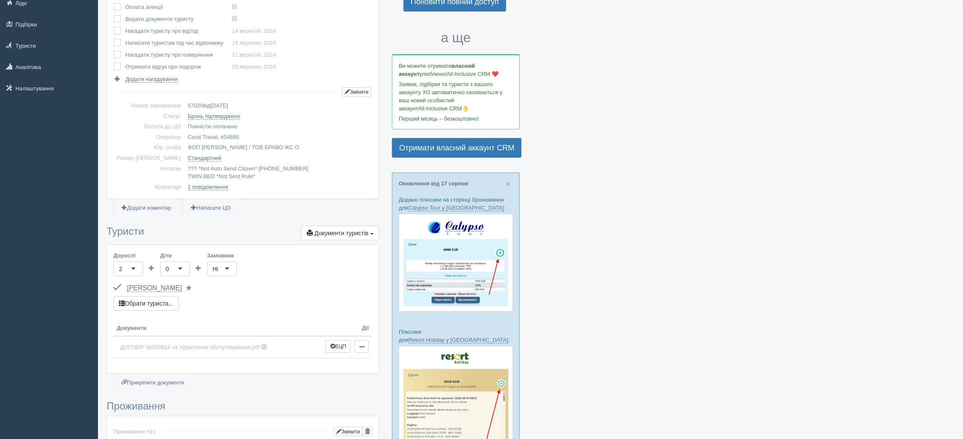
scroll to position [0, 0]
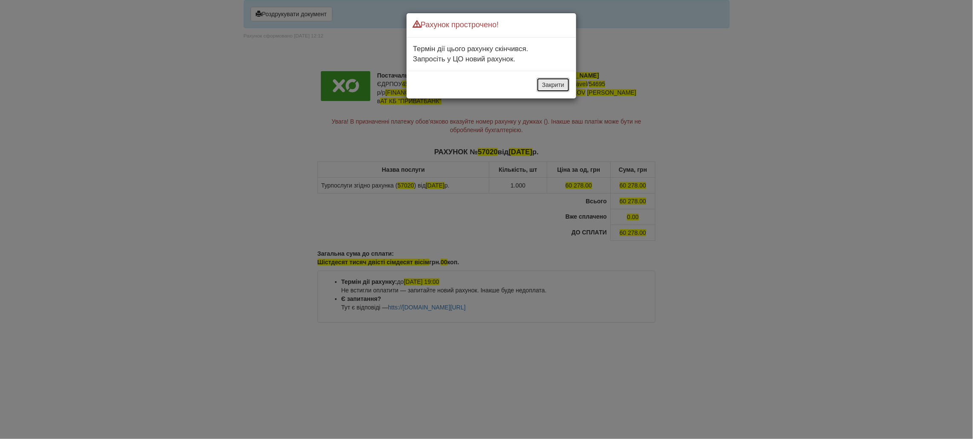
click at [550, 84] on button "Закрити" at bounding box center [553, 85] width 33 height 14
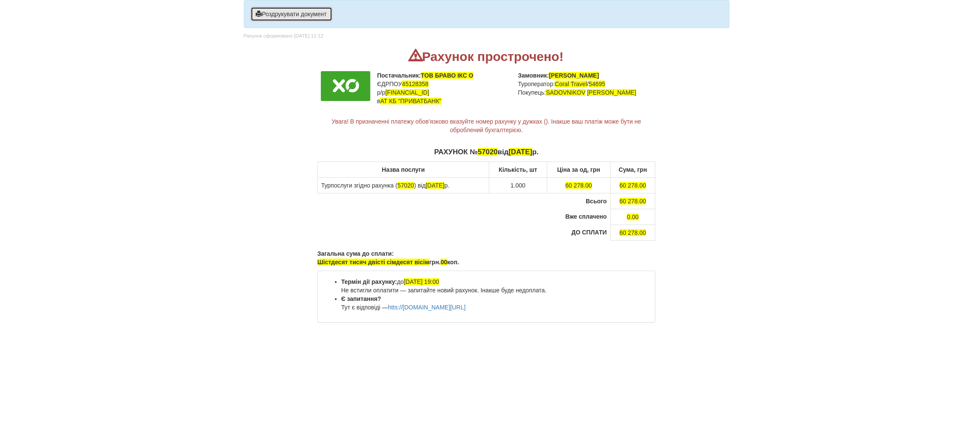
click at [312, 17] on button "Роздрукувати документ" at bounding box center [292, 14] width 82 height 14
click at [282, 19] on button "Роздрукувати документ" at bounding box center [292, 14] width 82 height 14
